Goal: Task Accomplishment & Management: Use online tool/utility

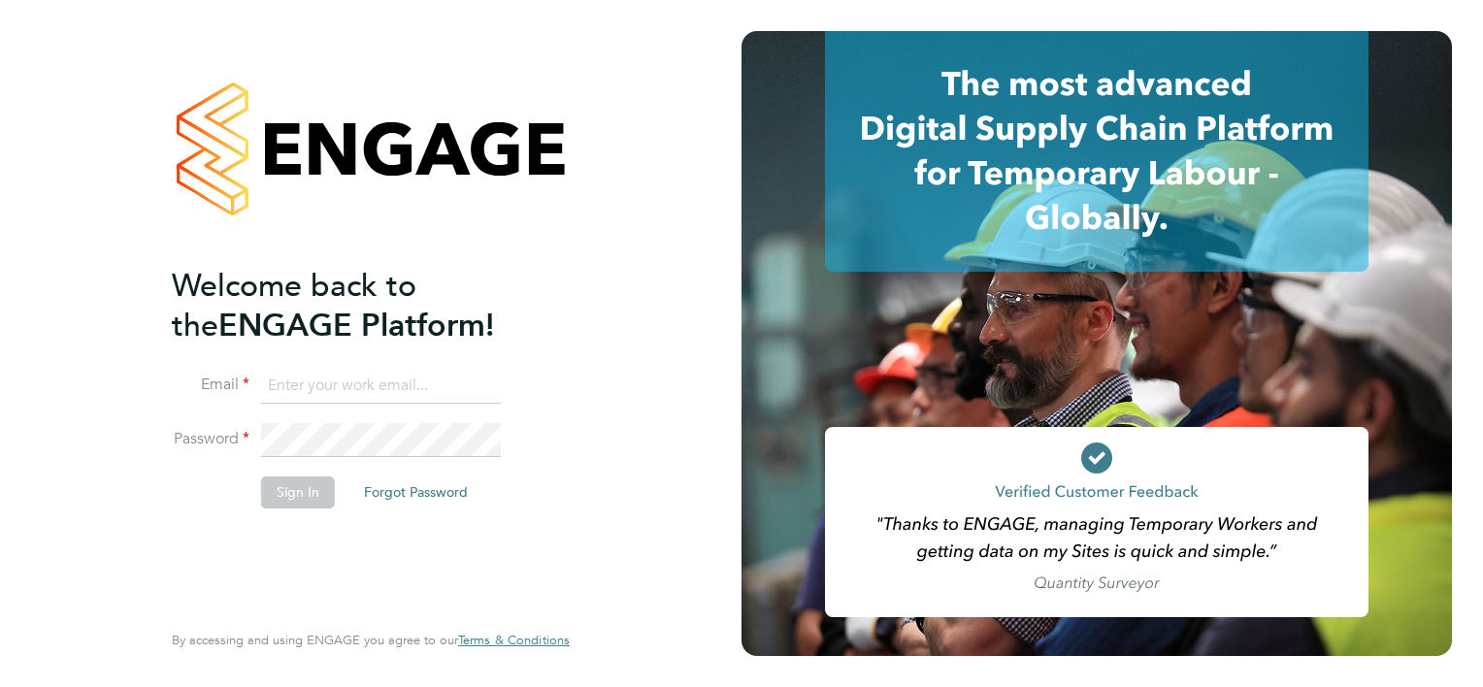
type input "ashley.brookes@vistry.co.uk"
click at [294, 505] on button "Sign In" at bounding box center [298, 492] width 74 height 31
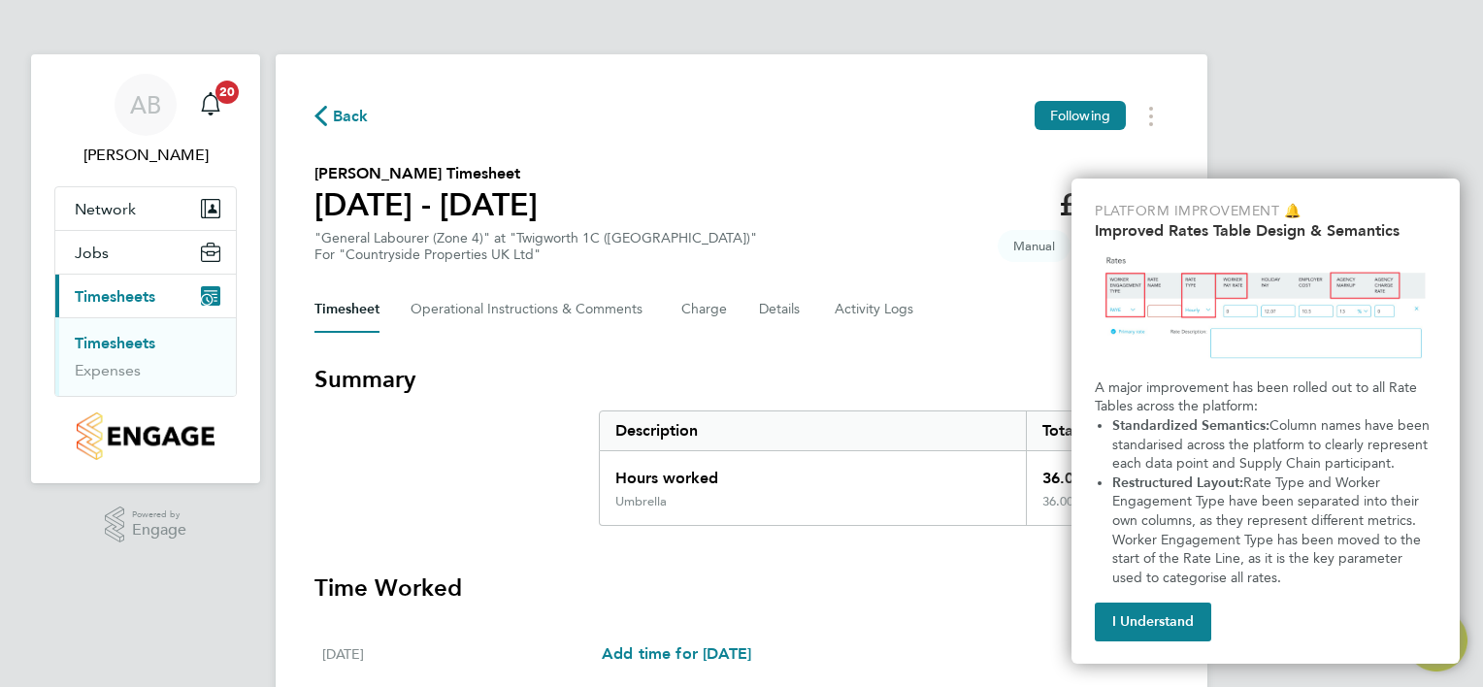
click at [1159, 630] on button "I Understand" at bounding box center [1153, 622] width 116 height 39
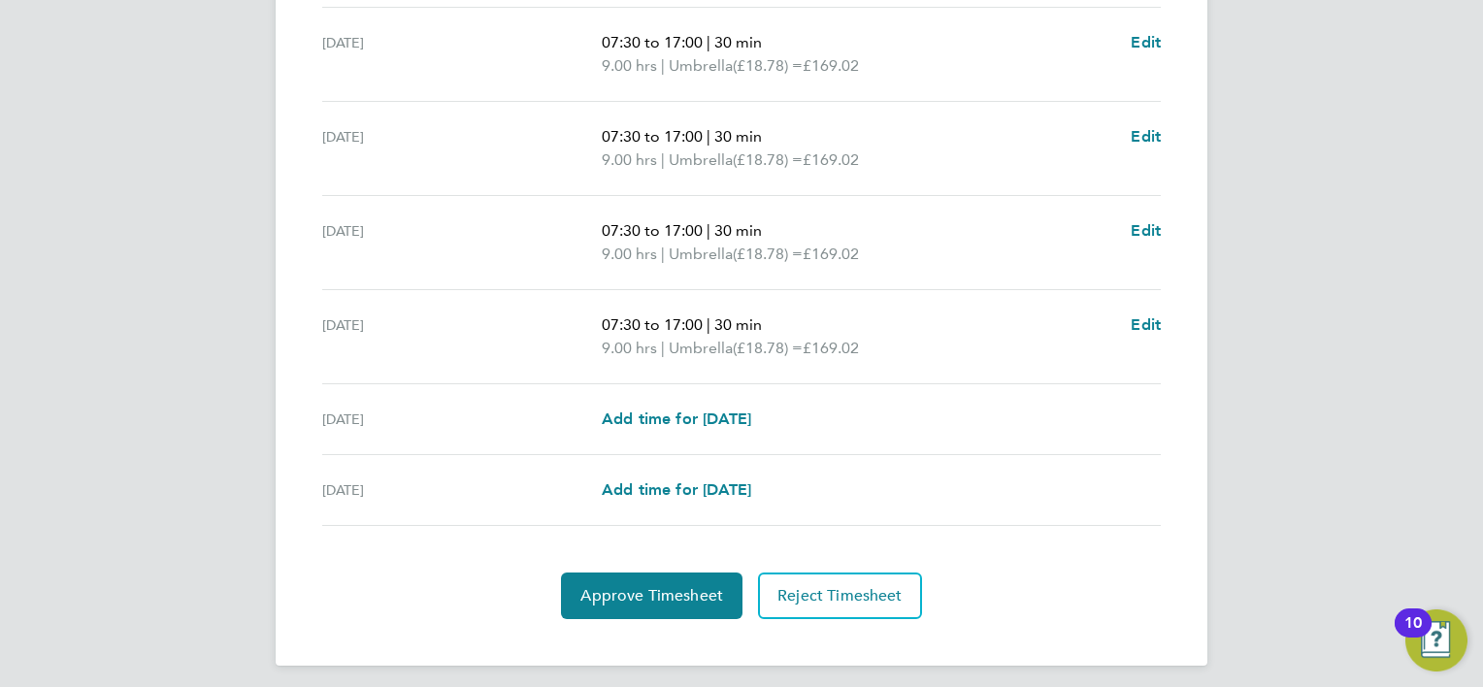
scroll to position [689, 0]
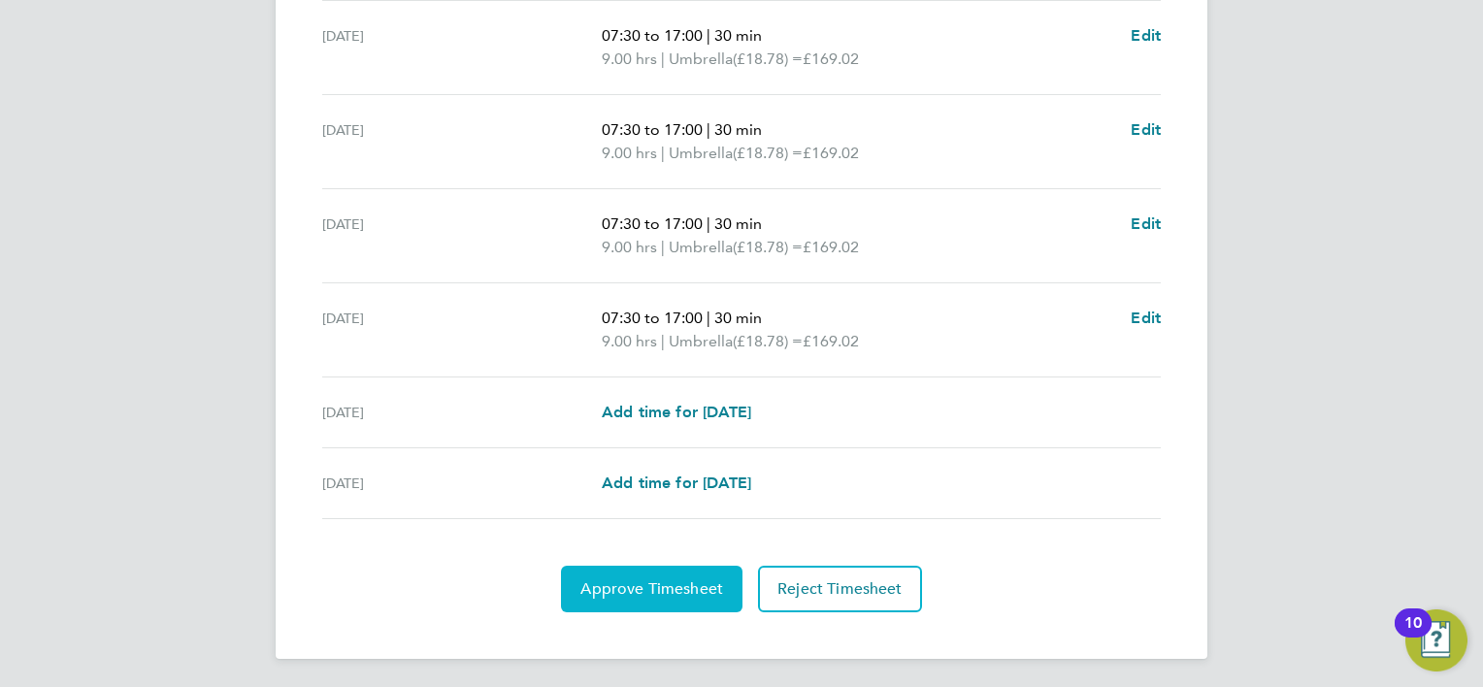
click at [610, 585] on span "Approve Timesheet" at bounding box center [652, 589] width 143 height 19
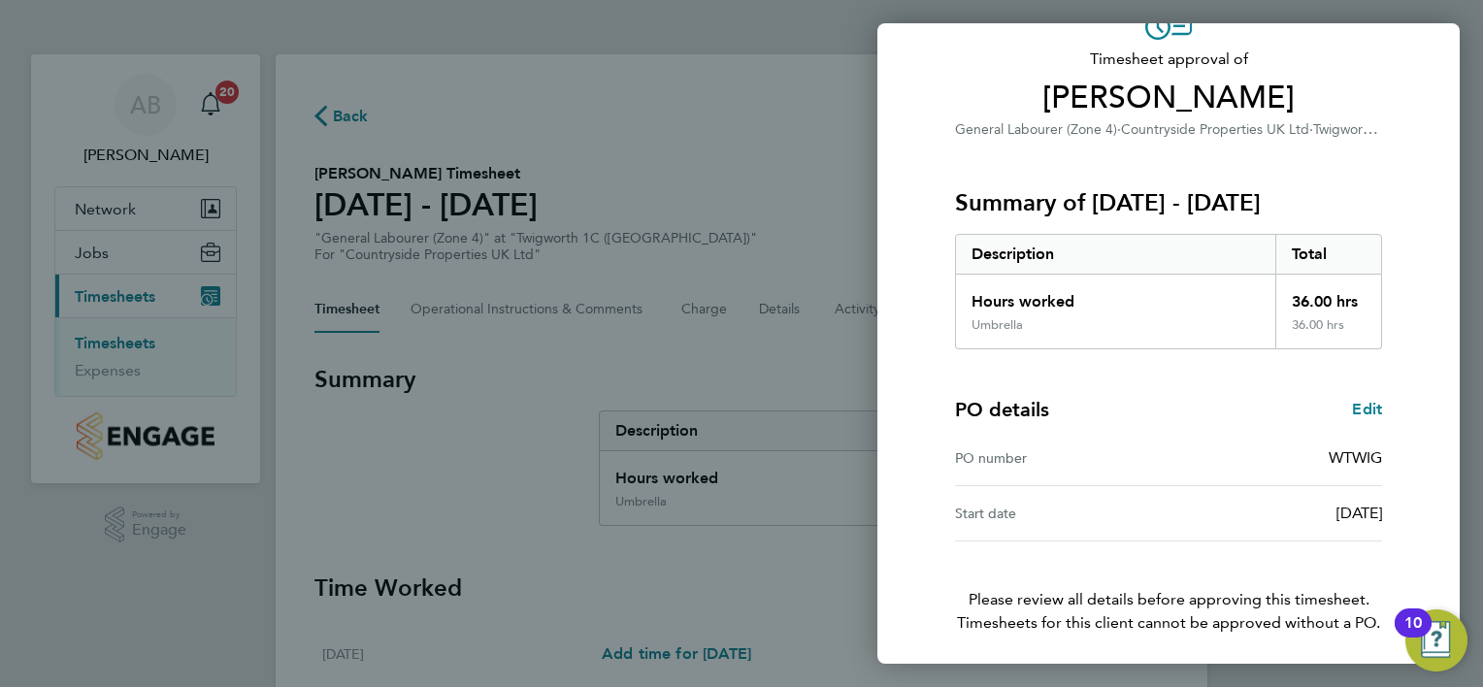
scroll to position [186, 0]
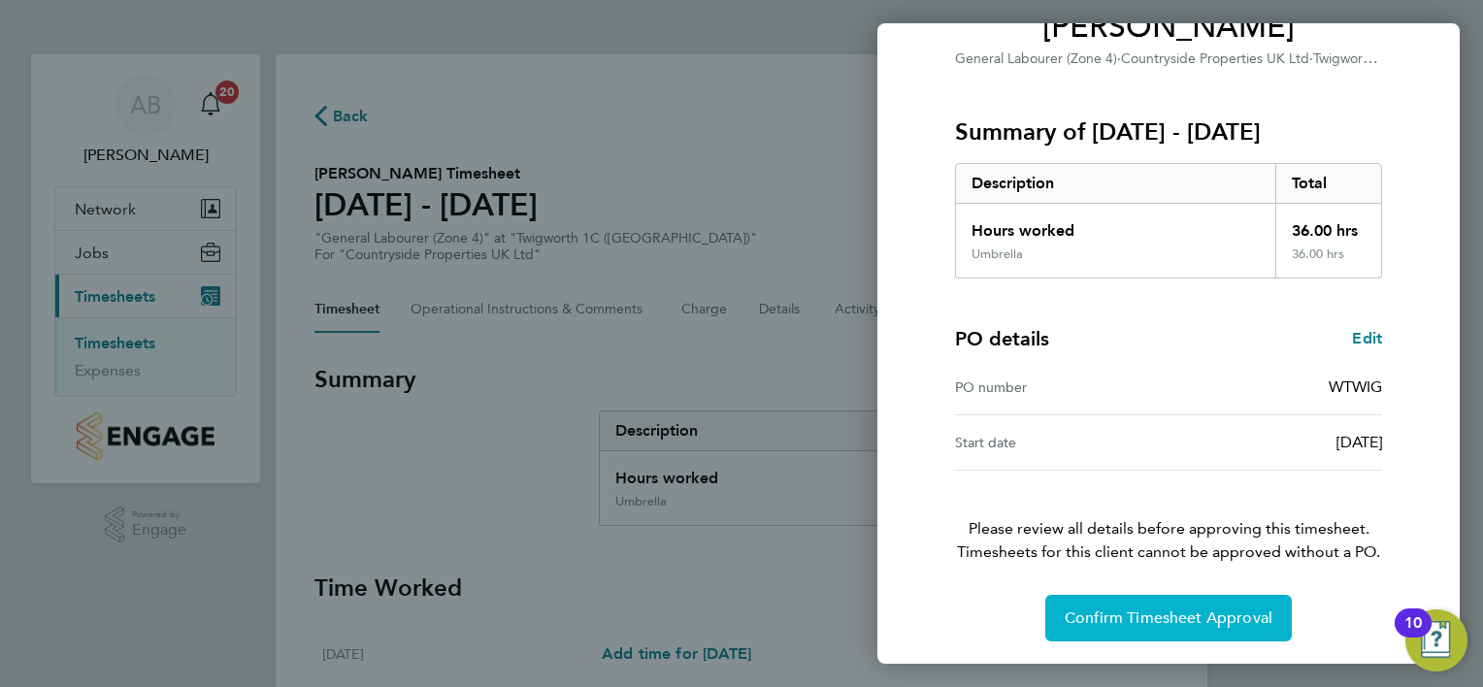
click at [1146, 623] on span "Confirm Timesheet Approval" at bounding box center [1169, 618] width 208 height 19
